Goal: Task Accomplishment & Management: Manage account settings

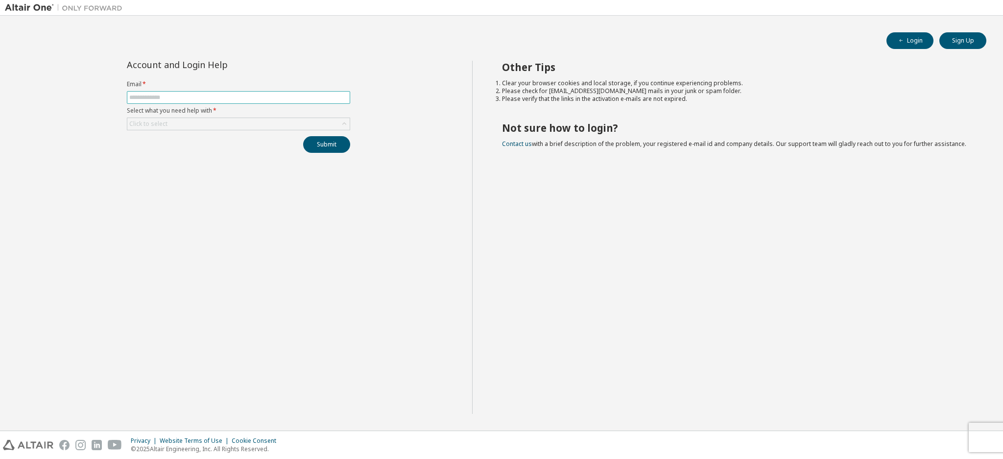
click at [179, 101] on span at bounding box center [238, 97] width 223 height 13
type input "*"
click at [303, 136] on button "Submit" at bounding box center [326, 144] width 47 height 17
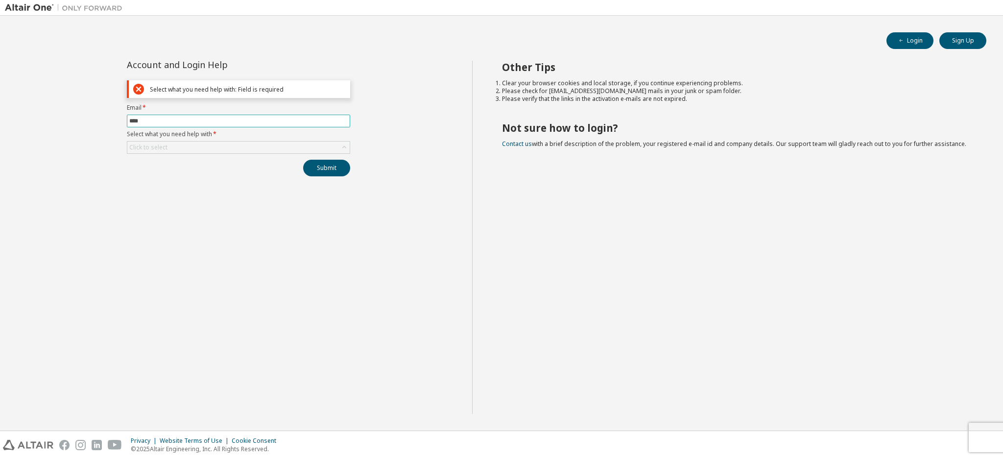
type input "**********"
click at [261, 155] on div "**********" at bounding box center [238, 119] width 235 height 116
click at [347, 144] on icon at bounding box center [344, 148] width 10 height 10
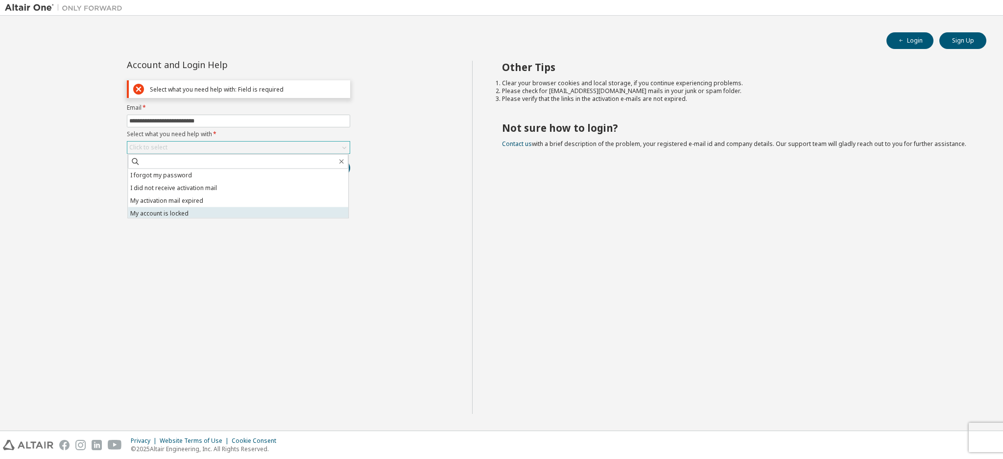
click at [244, 210] on li "My account is locked" at bounding box center [238, 213] width 220 height 13
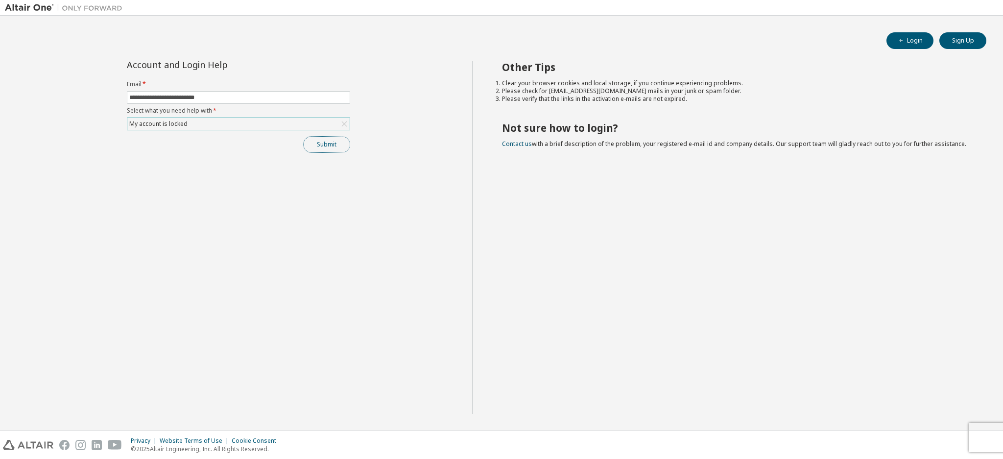
click at [323, 148] on button "Submit" at bounding box center [326, 144] width 47 height 17
click at [896, 435] on span "Please contact Altair support for assistance." at bounding box center [923, 437] width 102 height 16
click at [863, 431] on icon at bounding box center [863, 432] width 6 height 6
click at [984, 432] on icon "button" at bounding box center [983, 432] width 6 height 6
click at [324, 141] on button "Submit" at bounding box center [326, 144] width 47 height 17
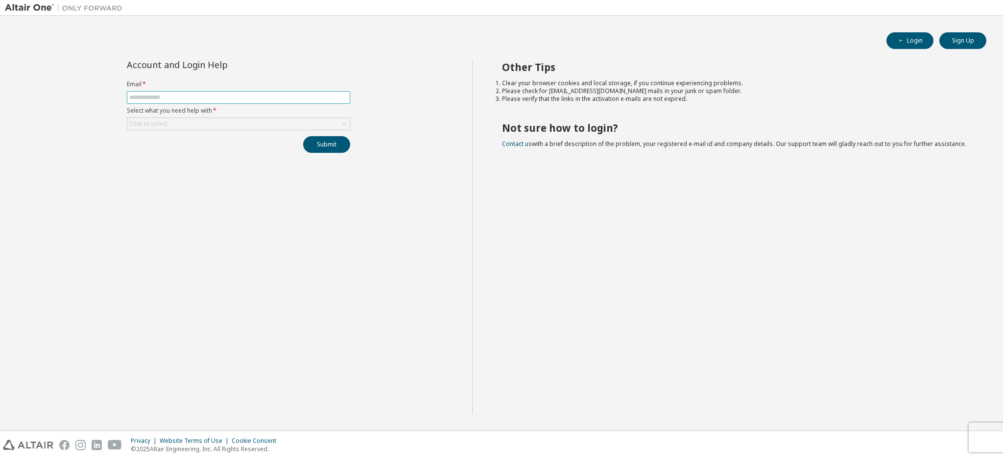
click at [273, 94] on input "text" at bounding box center [238, 98] width 218 height 8
type input "**********"
click at [285, 121] on div "Click to select" at bounding box center [238, 124] width 222 height 12
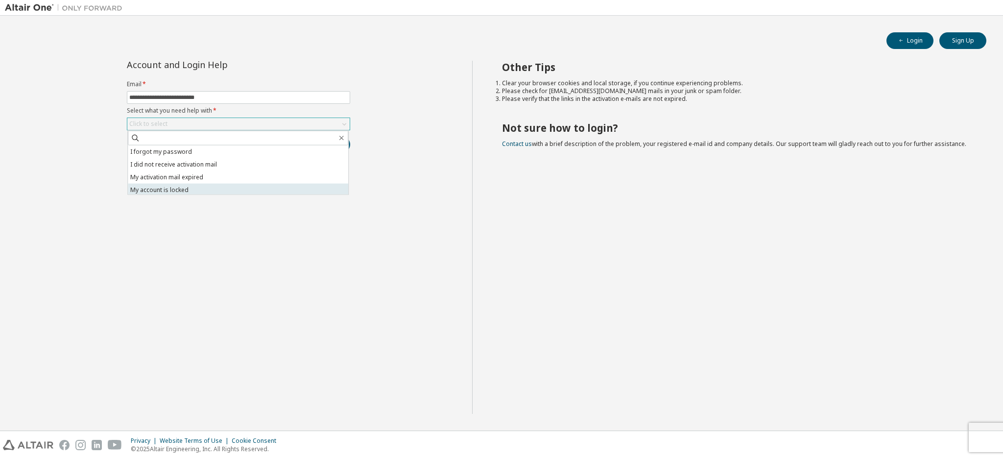
click at [226, 191] on li "My account is locked" at bounding box center [238, 190] width 220 height 13
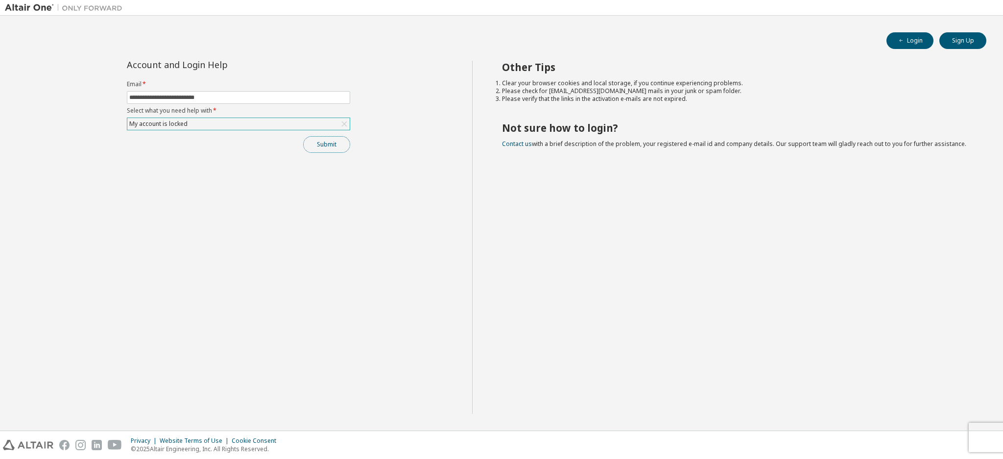
click at [314, 144] on button "Submit" at bounding box center [326, 144] width 47 height 17
click at [895, 438] on span "Please contact Altair support for assistance." at bounding box center [923, 437] width 102 height 16
click at [295, 94] on input "text" at bounding box center [238, 98] width 218 height 8
type input "**********"
click at [289, 122] on div "Click to select" at bounding box center [238, 124] width 222 height 12
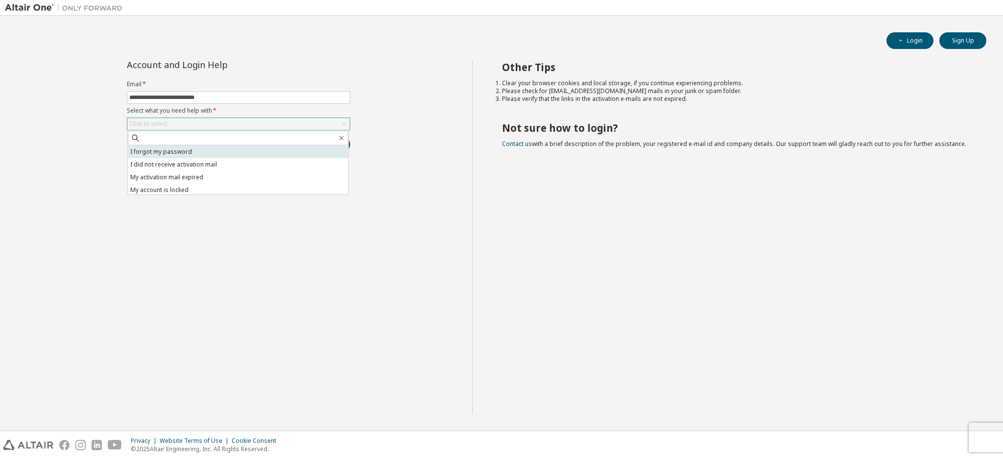
click at [280, 151] on li "I forgot my password" at bounding box center [238, 151] width 220 height 13
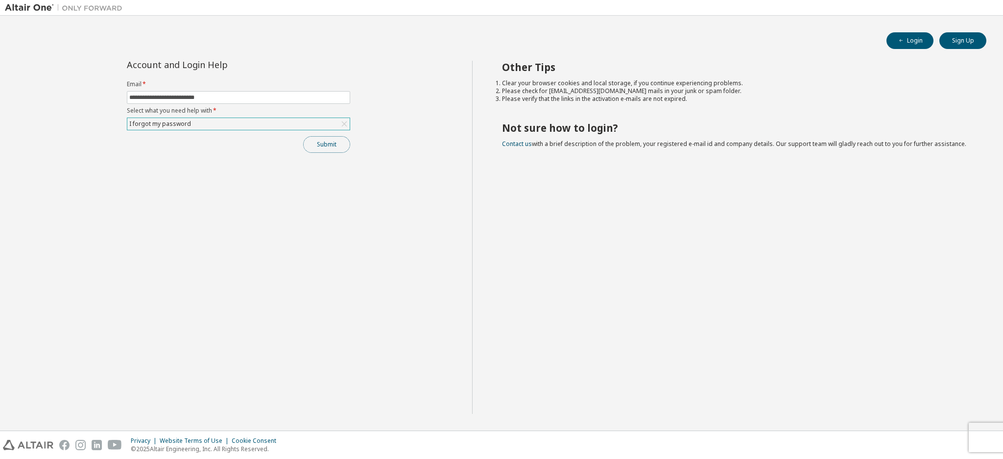
click at [321, 143] on button "Submit" at bounding box center [326, 144] width 47 height 17
click at [911, 434] on span "Please contact Altair support for assistance." at bounding box center [923, 437] width 102 height 16
click at [945, 434] on link "Altair support" at bounding box center [931, 432] width 39 height 8
click at [938, 434] on link "Altair support" at bounding box center [931, 432] width 39 height 8
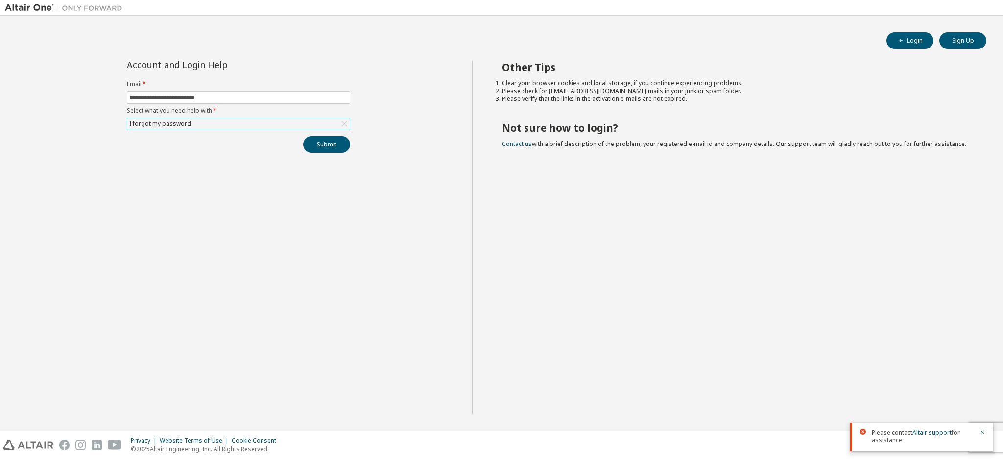
click at [184, 126] on div "I forgot my password" at bounding box center [160, 124] width 65 height 11
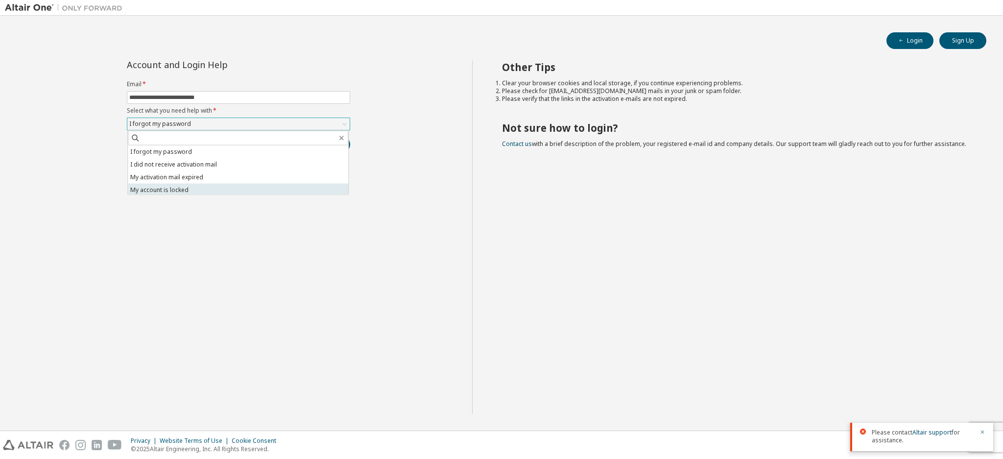
click at [173, 192] on li "My account is locked" at bounding box center [238, 190] width 220 height 13
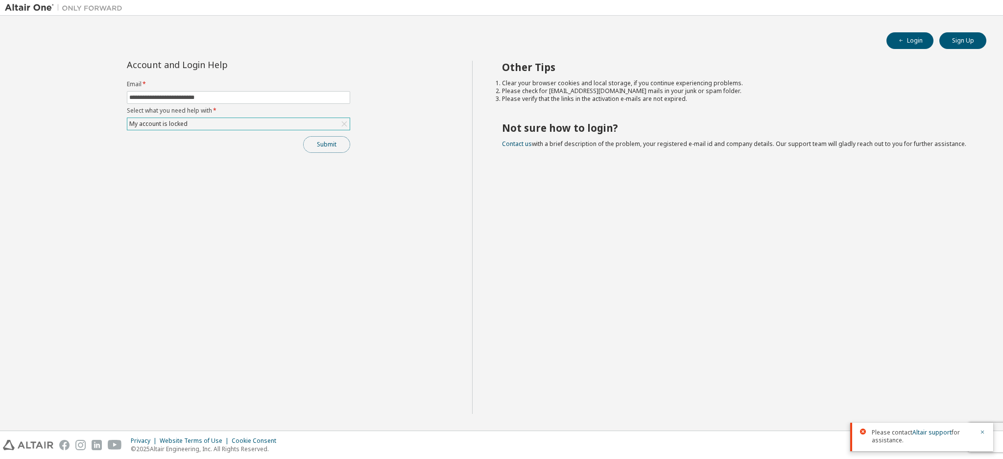
click at [317, 144] on button "Submit" at bounding box center [326, 144] width 47 height 17
click at [926, 431] on link "Altair support" at bounding box center [931, 432] width 39 height 8
click at [761, 290] on div "Other Tips Clear your browser cookies and local storage, if you continue experi…" at bounding box center [735, 237] width 527 height 353
